Goal: Task Accomplishment & Management: Complete application form

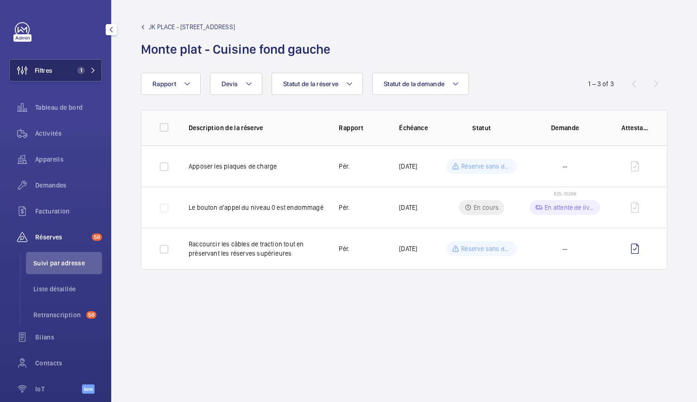
click at [84, 68] on span "1" at bounding box center [85, 70] width 22 height 7
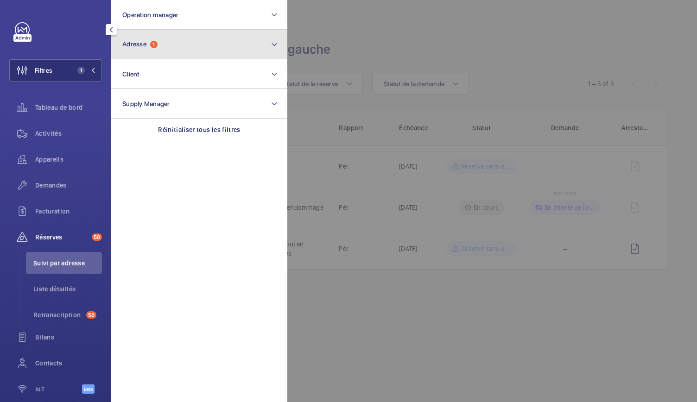
click at [155, 42] on span "1" at bounding box center [153, 44] width 7 height 7
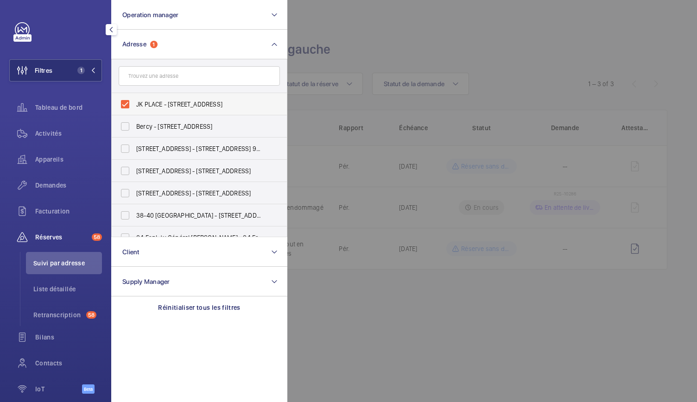
click at [126, 104] on label "JK PLACE - [STREET_ADDRESS]" at bounding box center [192, 104] width 161 height 22
click at [126, 104] on input "JK PLACE - [STREET_ADDRESS]" at bounding box center [125, 104] width 19 height 19
checkbox input "false"
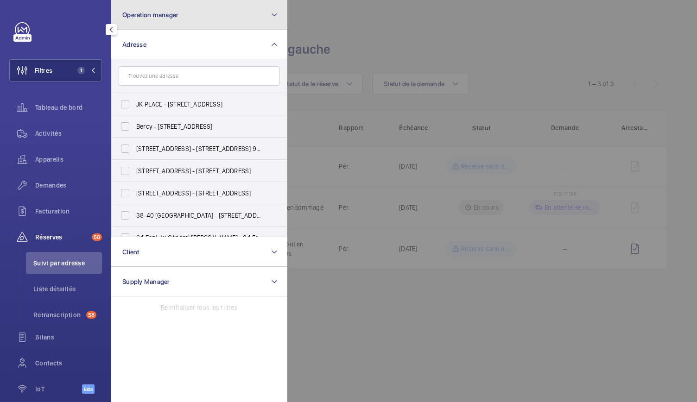
click at [149, 20] on button "Operation manager" at bounding box center [199, 15] width 176 height 30
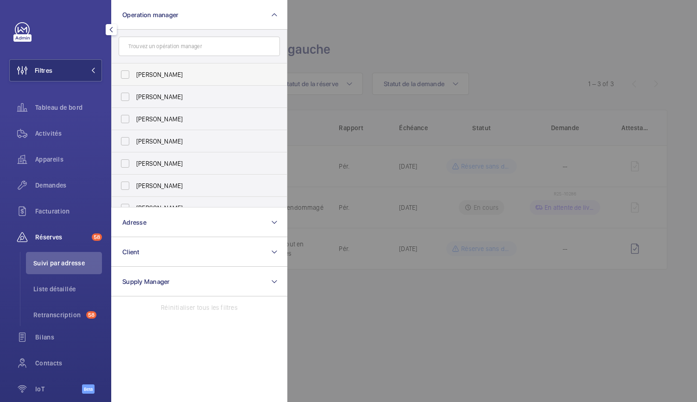
click at [134, 77] on label "[PERSON_NAME]" at bounding box center [192, 74] width 161 height 22
click at [134, 77] on input "[PERSON_NAME]" at bounding box center [125, 74] width 19 height 19
checkbox input "true"
click at [60, 168] on div "Appareils" at bounding box center [55, 159] width 93 height 22
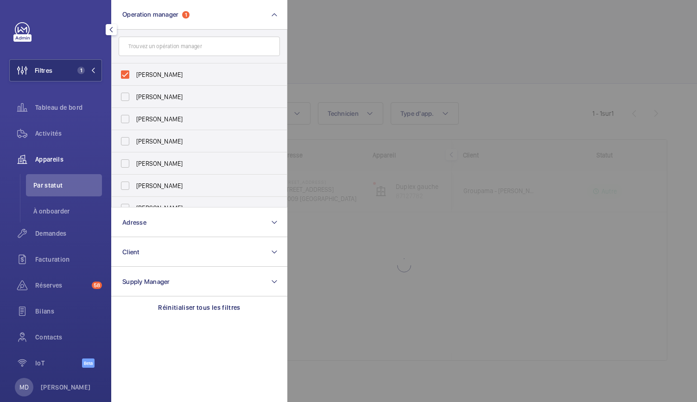
click at [335, 45] on div at bounding box center [635, 201] width 697 height 402
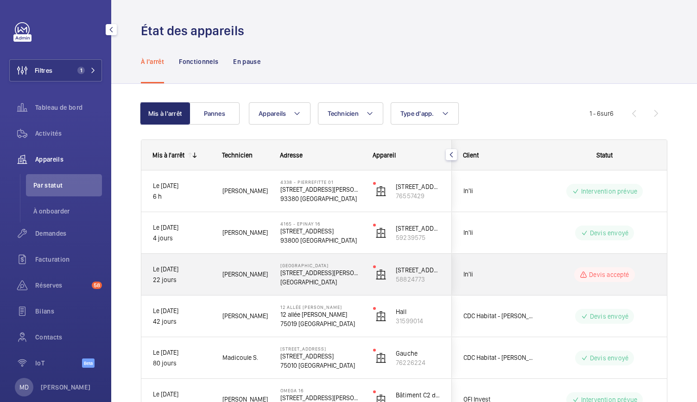
scroll to position [70, 0]
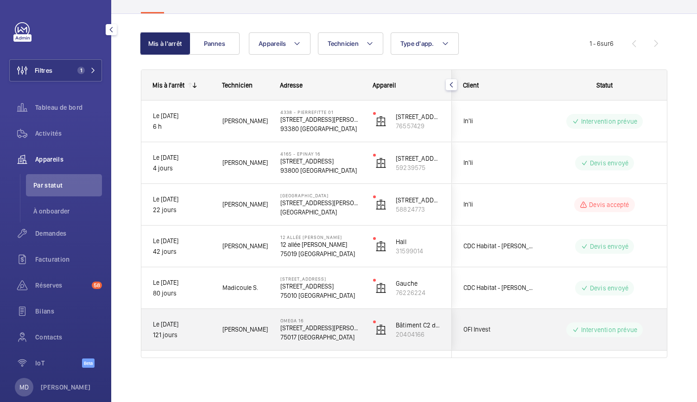
click at [311, 327] on p "[STREET_ADDRESS][PERSON_NAME]" at bounding box center [320, 327] width 81 height 9
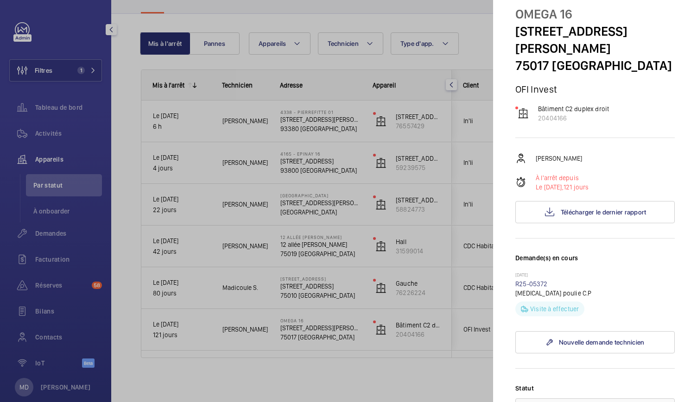
scroll to position [0, 0]
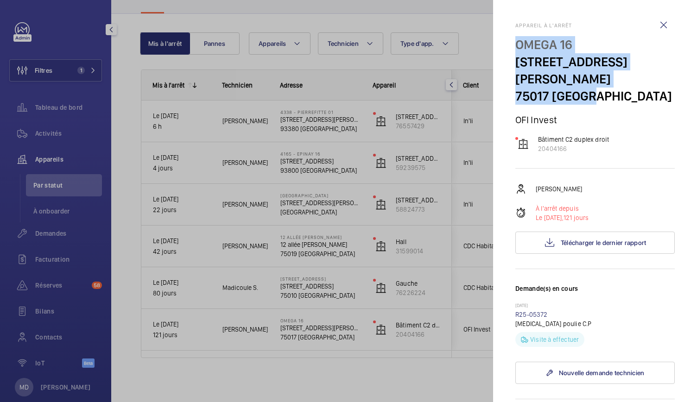
drag, startPoint x: 511, startPoint y: 43, endPoint x: 590, endPoint y: 74, distance: 84.7
click at [590, 74] on mat-sidenav "Appareil à l'arrêt OMEGA [STREET_ADDRESS][PERSON_NAME] OFI Invest Bâtiment C2 d…" at bounding box center [595, 201] width 204 height 402
copy div "OMEGA 16 [STREET_ADDRESS][PERSON_NAME]"
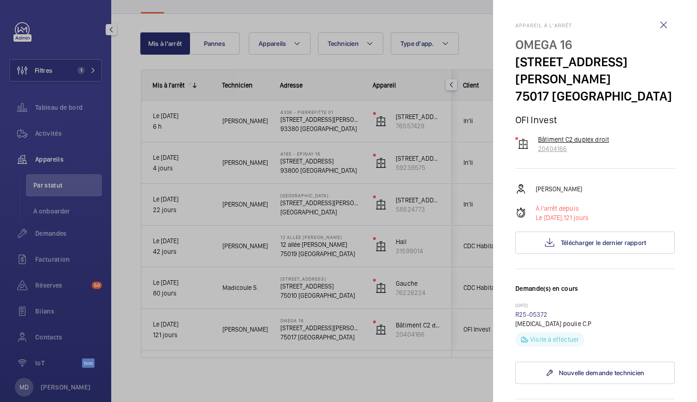
click at [549, 135] on p "Bâtiment C2 duplex droit" at bounding box center [573, 139] width 71 height 9
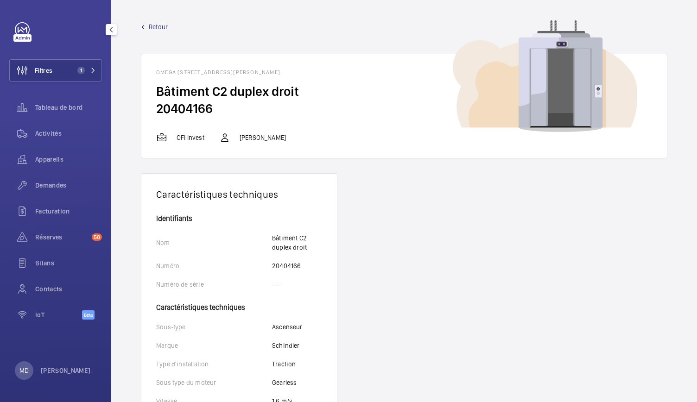
drag, startPoint x: 218, startPoint y: 107, endPoint x: 144, endPoint y: 85, distance: 77.4
click at [144, 85] on wm-front-card-body "Bâtiment C2 duplex droit 20404166" at bounding box center [403, 107] width 525 height 49
copy wm-front-card-body "Bâtiment C2 duplex droit 20404166"
click at [50, 191] on div "Demandes" at bounding box center [55, 185] width 93 height 22
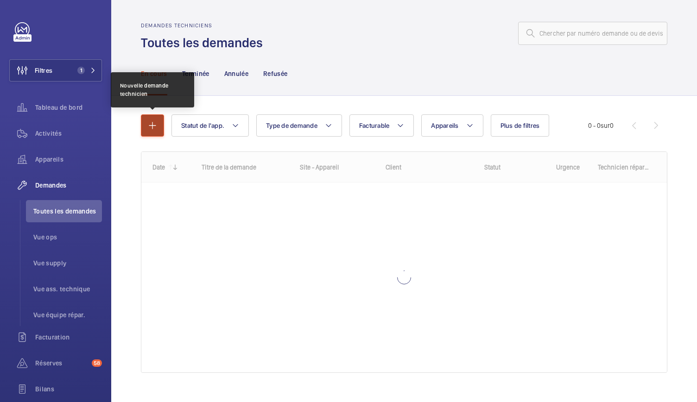
click at [162, 129] on button "button" at bounding box center [152, 125] width 23 height 22
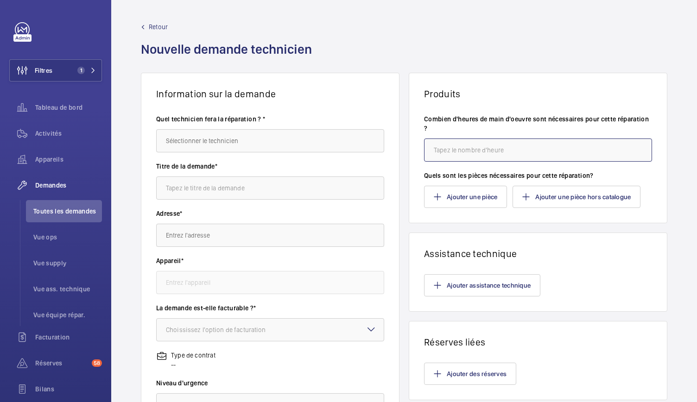
click at [473, 160] on input "number" at bounding box center [538, 150] width 228 height 23
click at [467, 198] on button "Ajouter une pièce" at bounding box center [465, 196] width 83 height 22
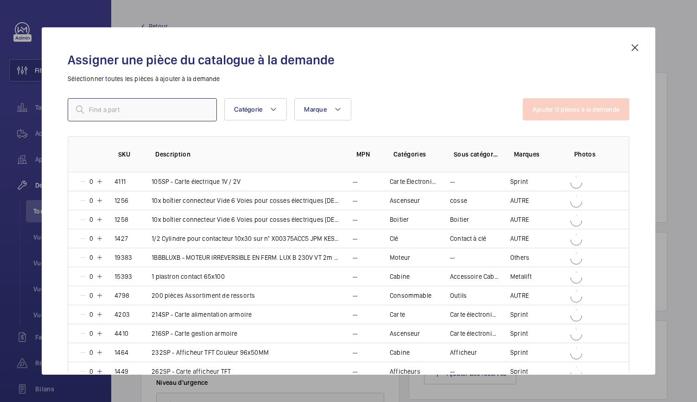
click at [167, 108] on input "text" at bounding box center [142, 109] width 149 height 23
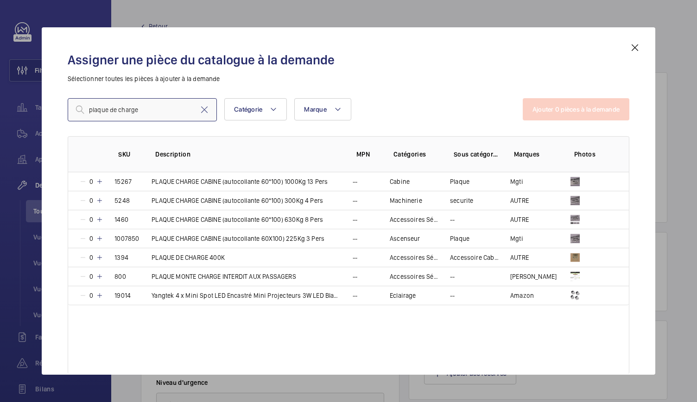
type input "plaque de charge"
click at [642, 47] on div "Assigner une pièce du catalogue à la demande Sélectionner toutes les pièces à a…" at bounding box center [348, 200] width 613 height 347
click at [634, 49] on mat-icon at bounding box center [634, 47] width 11 height 11
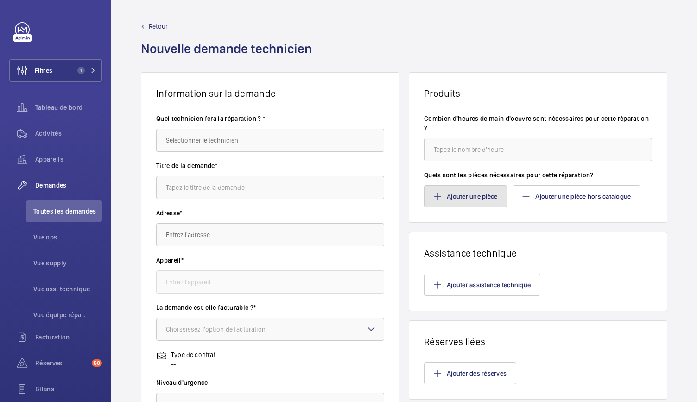
click at [441, 197] on button "Ajouter une pièce" at bounding box center [465, 196] width 83 height 22
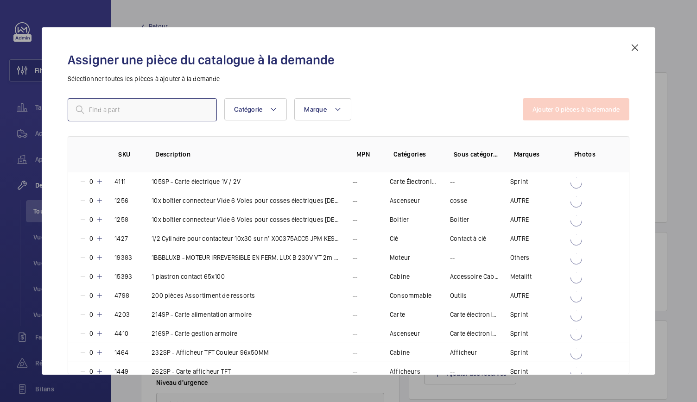
click at [175, 102] on input "text" at bounding box center [142, 109] width 149 height 23
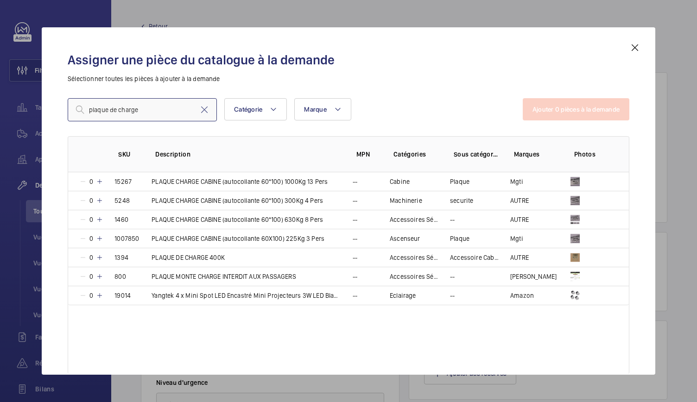
type input "plaque de charge"
click at [208, 111] on mat-icon at bounding box center [204, 109] width 11 height 11
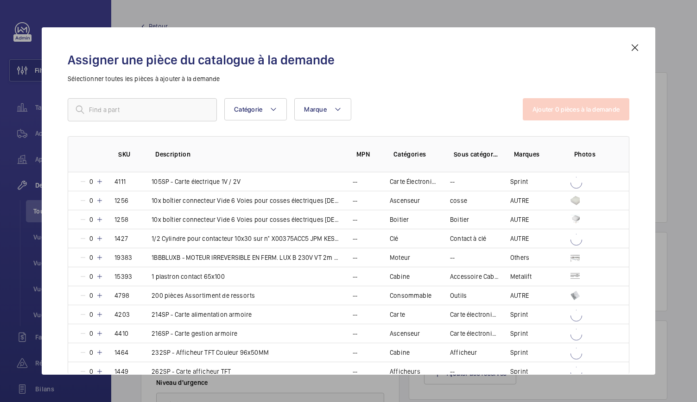
click at [634, 49] on mat-icon at bounding box center [634, 47] width 11 height 11
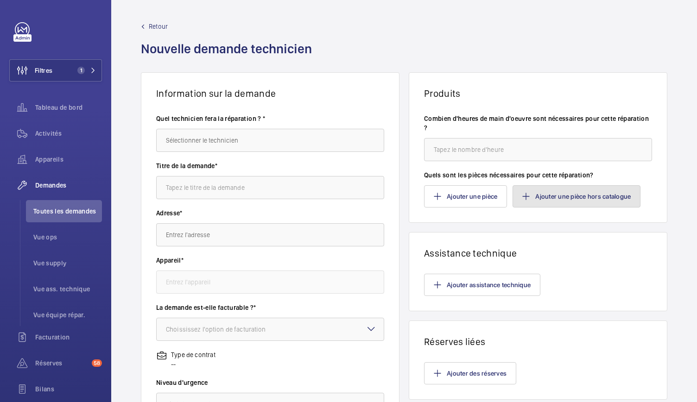
click at [550, 190] on button "Ajouter une pièce hors catalogue" at bounding box center [576, 196] width 128 height 22
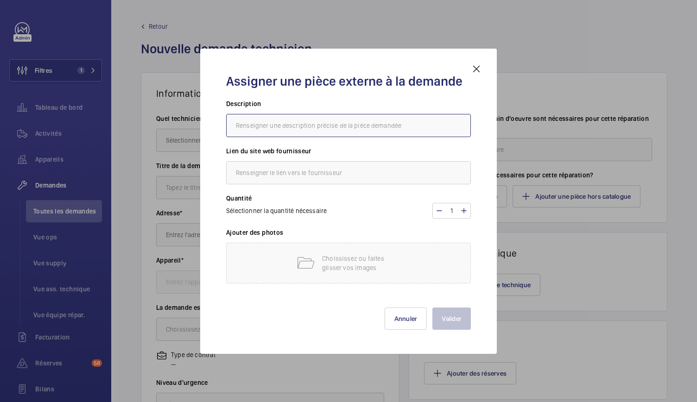
click at [346, 131] on input "text" at bounding box center [348, 125] width 245 height 23
type input "plaque de charge cabine"
click at [303, 177] on input "text" at bounding box center [348, 172] width 245 height 23
paste input "[URL][DOMAIN_NAME]"
type input "[URL][DOMAIN_NAME]"
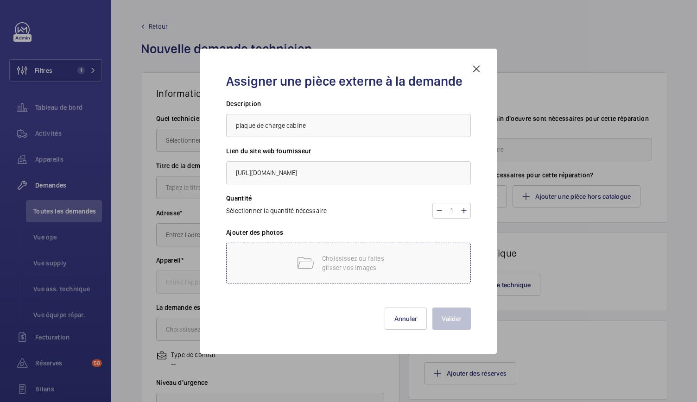
click at [286, 262] on div "Choississez ou faites glisser vos images" at bounding box center [348, 263] width 245 height 41
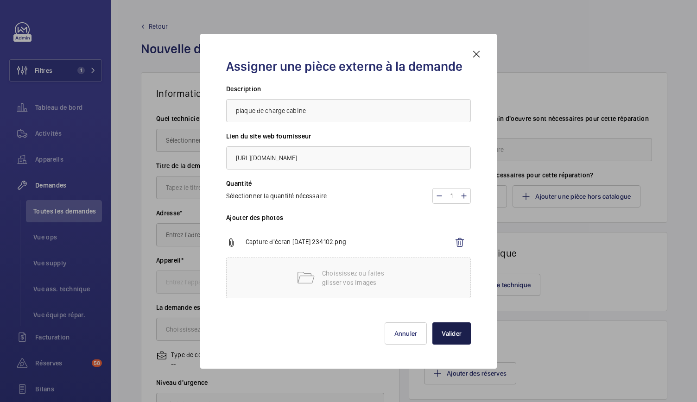
click at [446, 335] on button "Valider" at bounding box center [451, 333] width 38 height 22
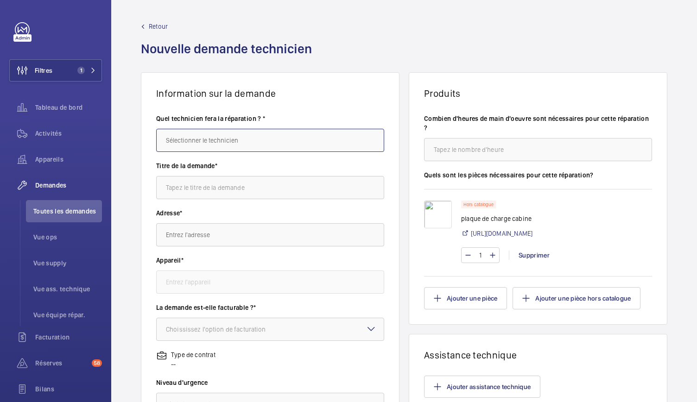
click at [223, 144] on input "text" at bounding box center [270, 140] width 228 height 23
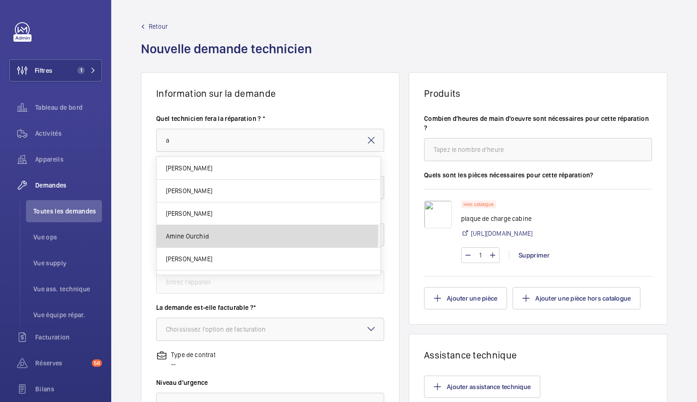
click at [208, 234] on span "Amine Ourchid" at bounding box center [187, 236] width 43 height 9
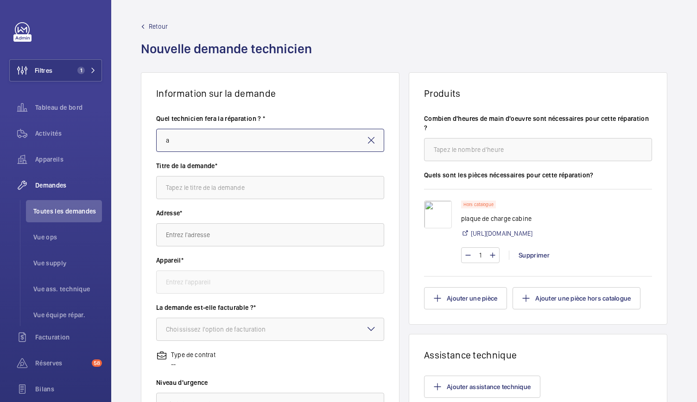
type input "Amine Ourchid"
click at [211, 188] on input "text" at bounding box center [270, 187] width 228 height 23
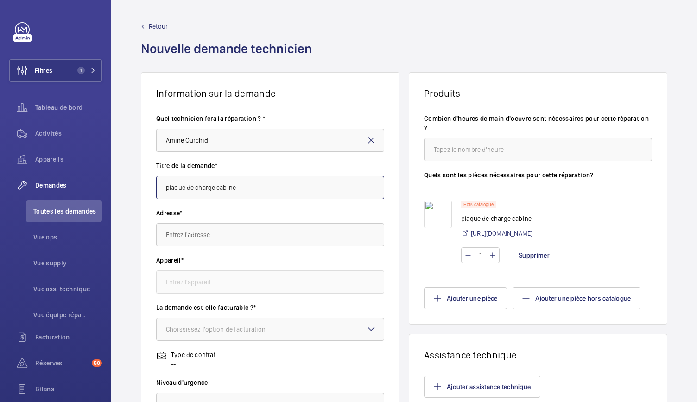
type input "plaque de charge cabine"
click at [431, 153] on input "number" at bounding box center [538, 149] width 228 height 23
type input "1"
click at [273, 227] on input "text" at bounding box center [270, 234] width 228 height 23
paste input "[STREET_ADDRESS]"
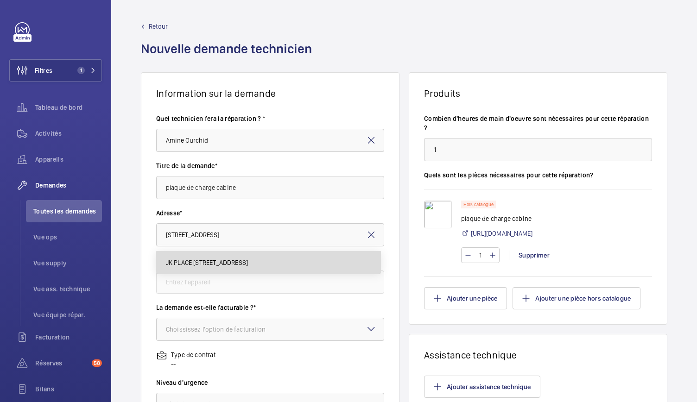
click at [203, 263] on span "JK PLACE [STREET_ADDRESS]" at bounding box center [207, 262] width 82 height 9
type input "JK PLACE [STREET_ADDRESS]"
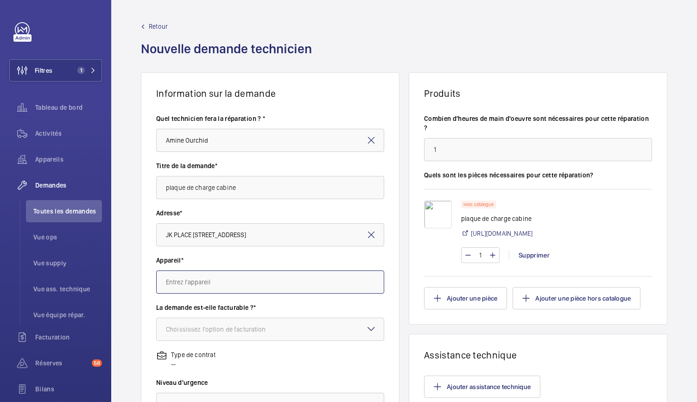
click at [212, 290] on input "text" at bounding box center [270, 282] width 228 height 23
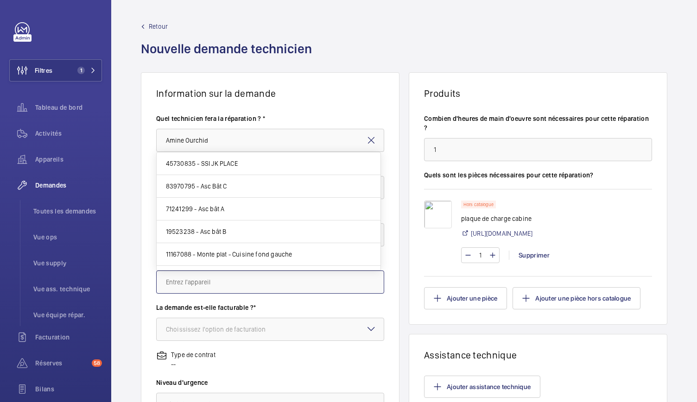
paste input "11167088"
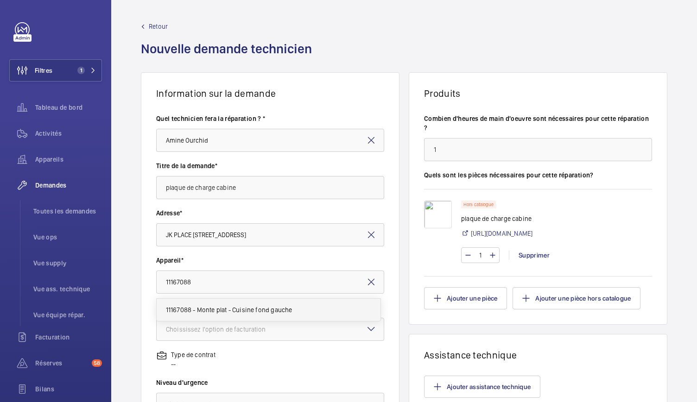
click at [257, 310] on span "11167088 - Monte plat - Cuisine fond gauche" at bounding box center [229, 309] width 126 height 9
type input "11167088 - Monte plat - Cuisine fond gauche"
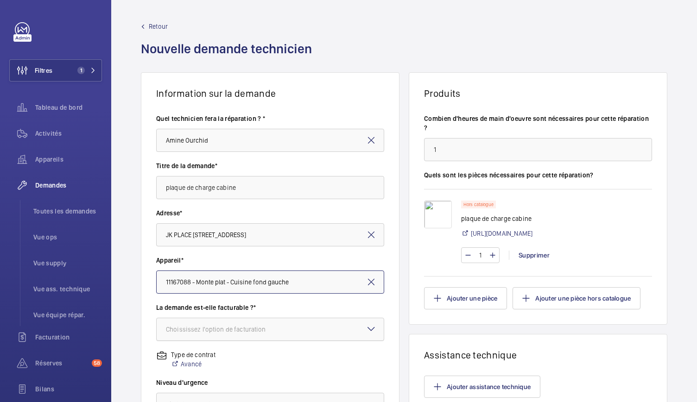
click at [265, 325] on div "Choississez l'option de facturation" at bounding box center [227, 329] width 123 height 9
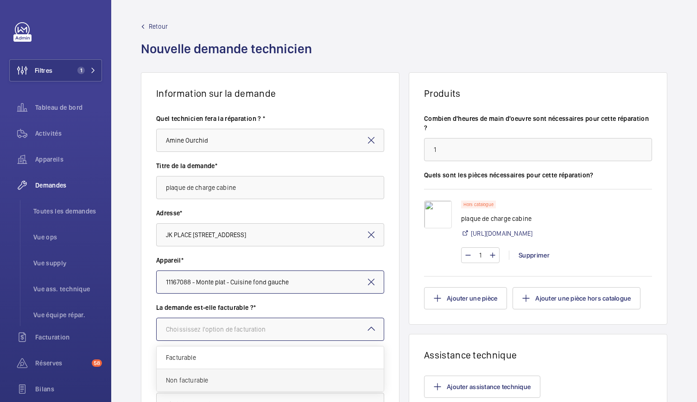
click at [216, 379] on span "Non facturable" at bounding box center [270, 380] width 208 height 9
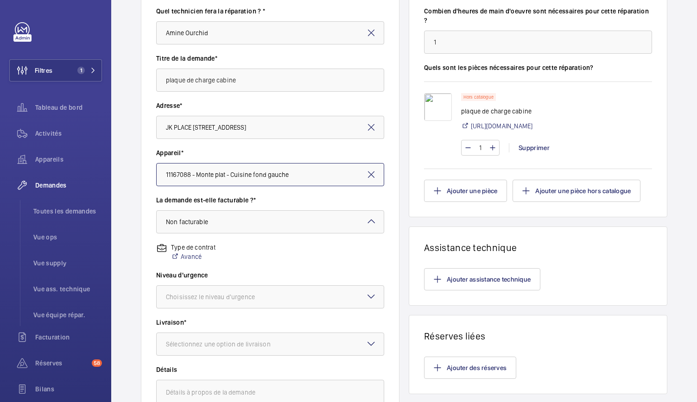
scroll to position [115, 0]
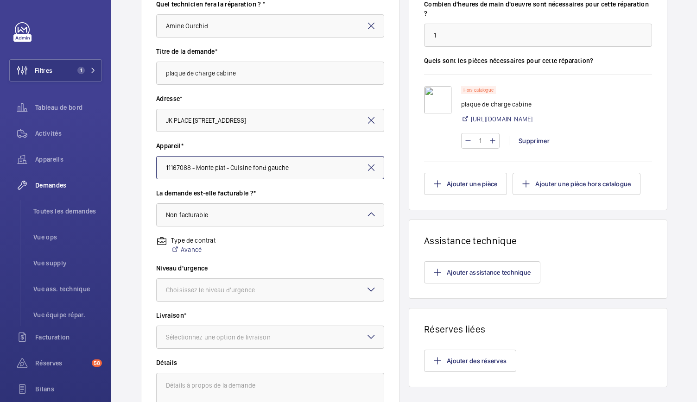
click at [234, 282] on div at bounding box center [270, 290] width 227 height 22
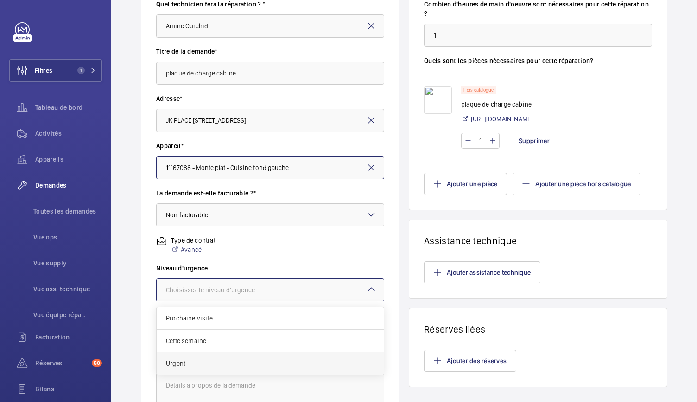
click at [177, 366] on span "Urgent" at bounding box center [270, 363] width 208 height 9
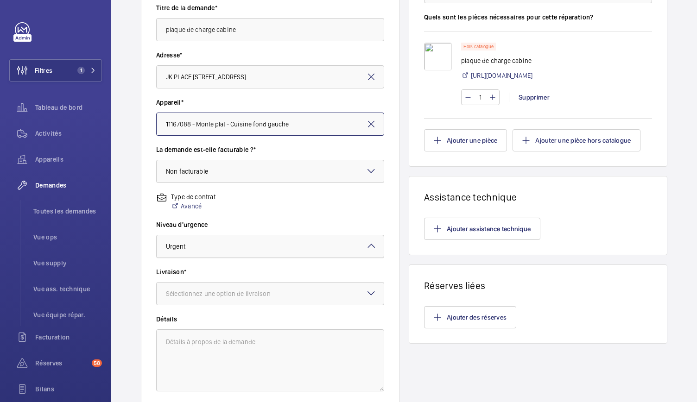
scroll to position [159, 0]
click at [214, 293] on div "Sélectionnez une option de livraison" at bounding box center [230, 292] width 128 height 9
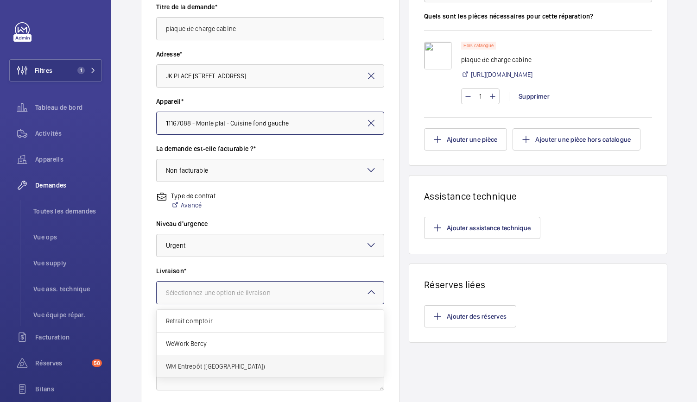
click at [198, 372] on div "WM Entrepôt ([GEOGRAPHIC_DATA])" at bounding box center [270, 366] width 227 height 22
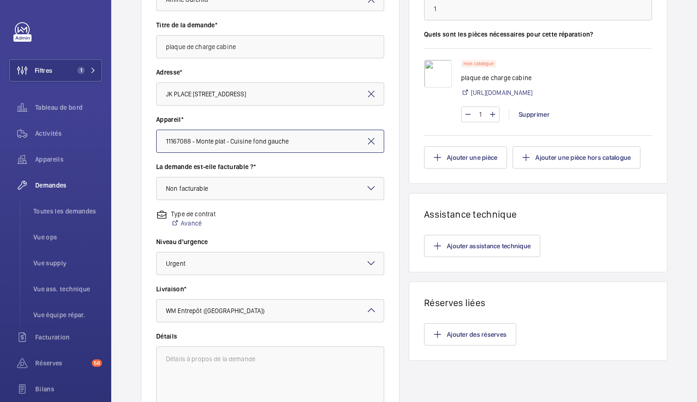
scroll to position [142, 0]
click at [455, 328] on button "Ajouter des réserves" at bounding box center [470, 334] width 92 height 22
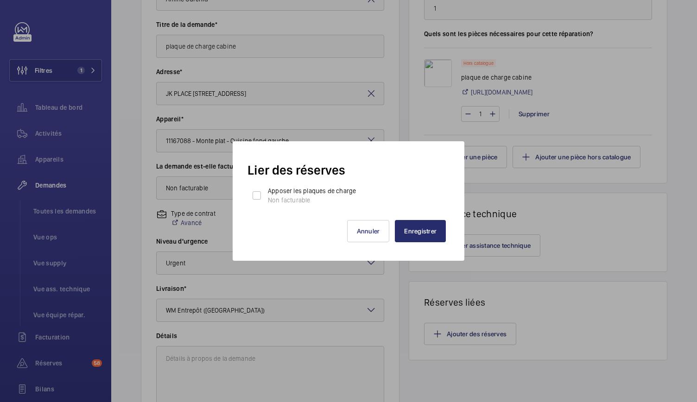
click at [302, 195] on label "Apposer les plaques de charge Non facturable" at bounding box center [311, 195] width 90 height 19
click at [266, 195] on input "Apposer les plaques de charge Non facturable" at bounding box center [256, 195] width 19 height 19
checkbox input "true"
click at [415, 230] on button "Enregistrer" at bounding box center [420, 231] width 51 height 22
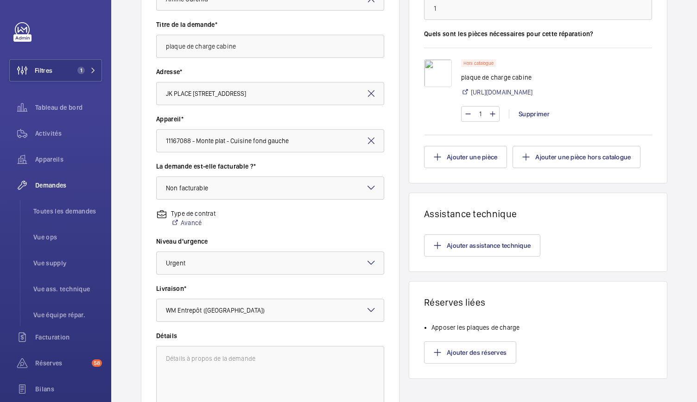
scroll to position [229, 0]
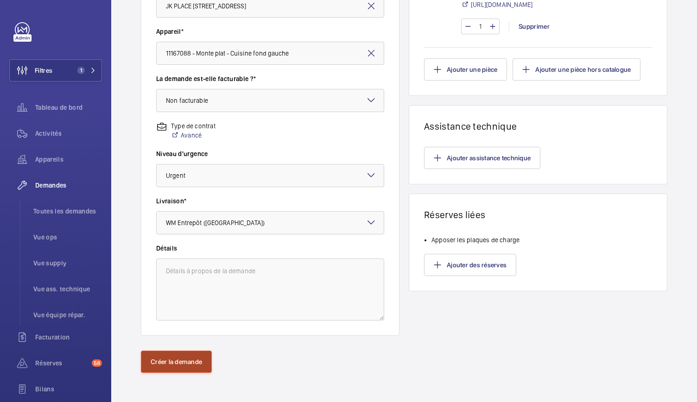
click at [156, 363] on button "Créer la demande" at bounding box center [176, 362] width 71 height 22
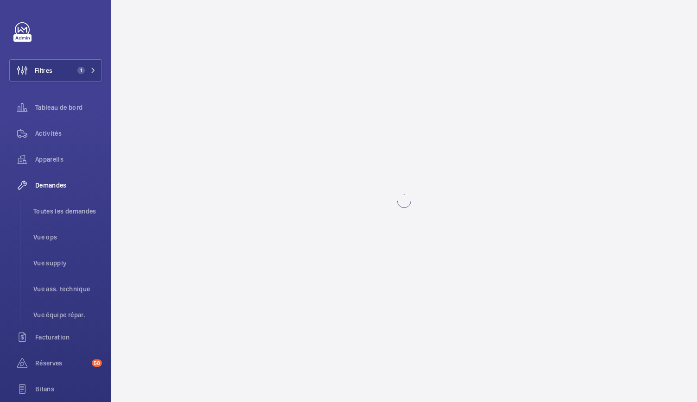
scroll to position [0, 0]
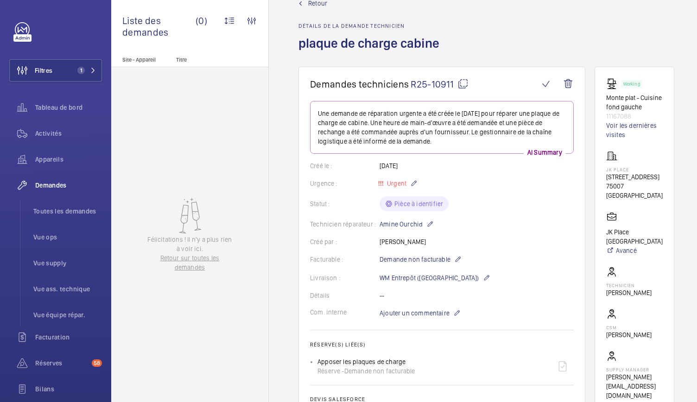
scroll to position [21, 0]
